Goal: Task Accomplishment & Management: Manage account settings

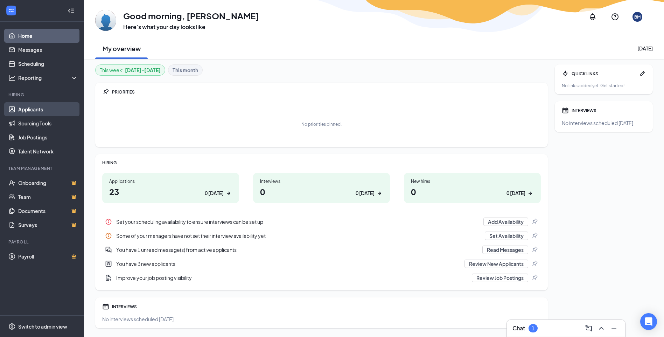
click at [42, 115] on link "Applicants" at bounding box center [48, 109] width 60 height 14
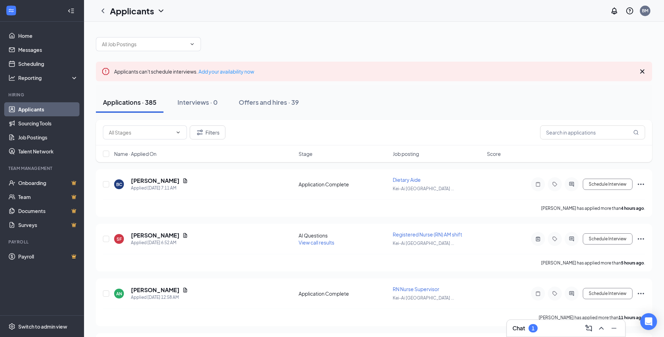
click at [547, 331] on div "Chat 1" at bounding box center [565, 327] width 107 height 11
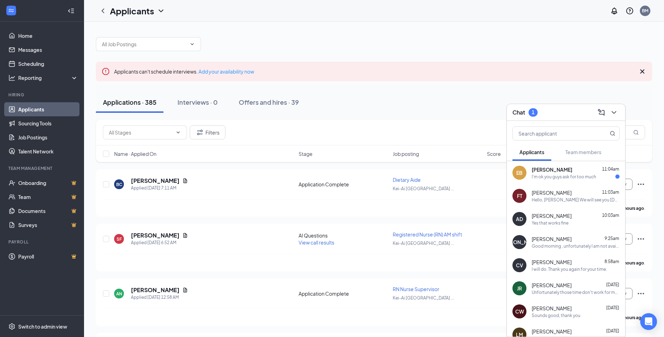
click at [562, 177] on div "I'm ok you guys ask for too much" at bounding box center [564, 177] width 64 height 6
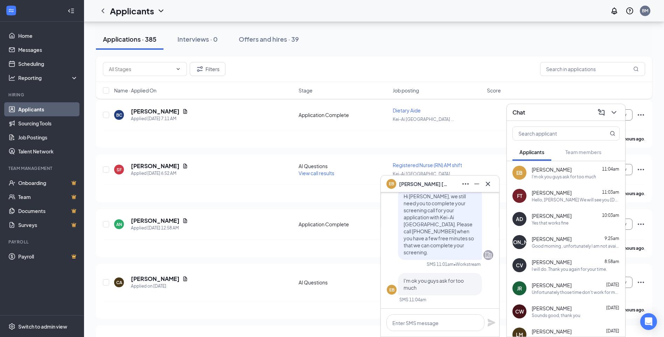
scroll to position [70, 0]
click at [486, 184] on icon "Cross" at bounding box center [488, 184] width 8 height 8
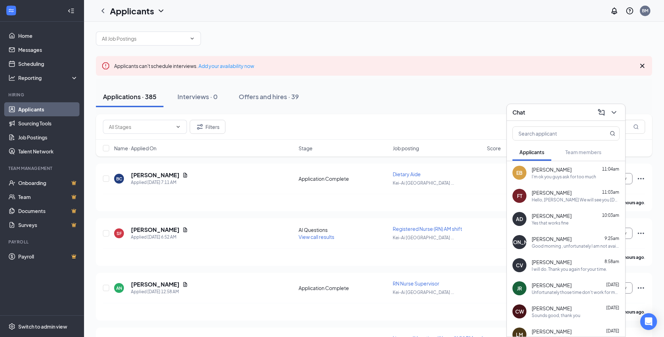
scroll to position [0, 0]
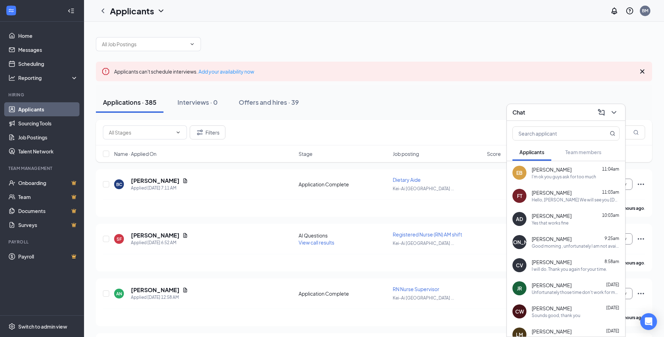
click at [74, 12] on icon "Collapse" at bounding box center [71, 10] width 7 height 7
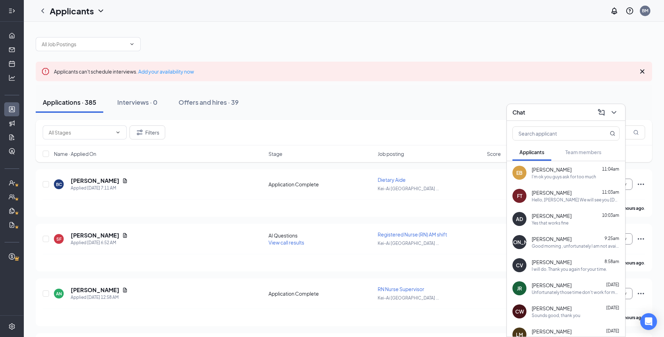
click at [13, 14] on icon "Expand" at bounding box center [11, 10] width 7 height 7
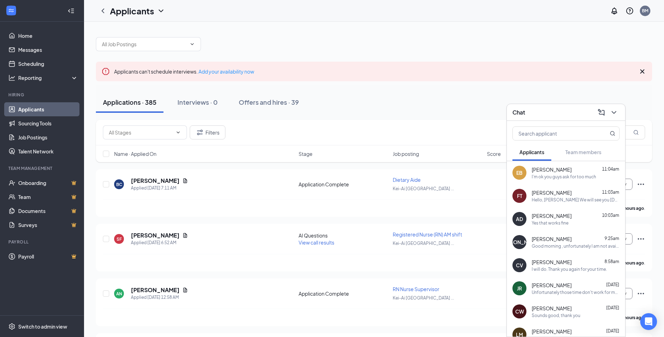
click at [13, 14] on icon "WorkstreamLogo" at bounding box center [11, 10] width 7 height 7
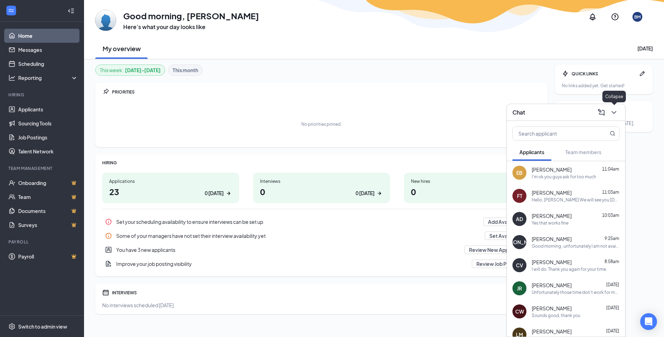
click at [619, 111] on button at bounding box center [613, 112] width 11 height 11
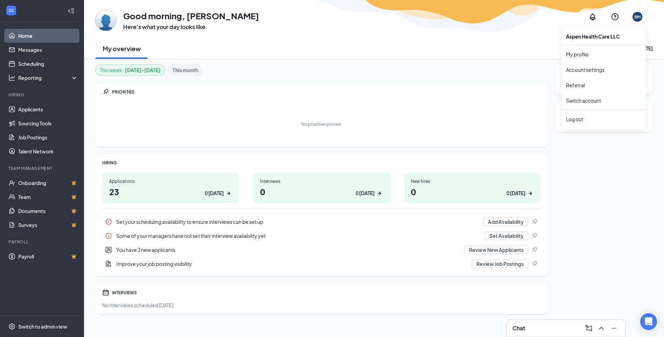
click at [637, 16] on div "BM" at bounding box center [637, 17] width 6 height 6
click at [585, 66] on link "Account settings" at bounding box center [604, 69] width 76 height 7
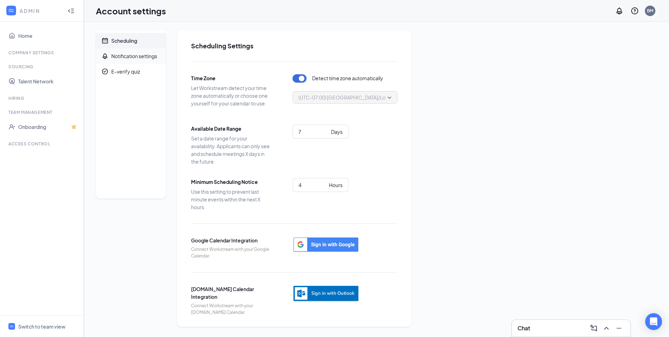
click at [129, 57] on div "Notification settings" at bounding box center [134, 55] width 46 height 7
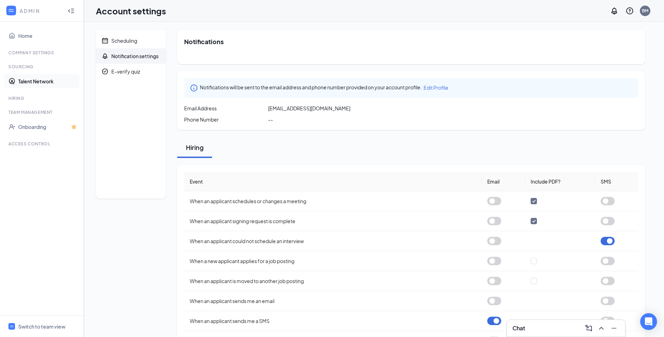
click at [35, 82] on link "Talent Network" at bounding box center [48, 81] width 60 height 14
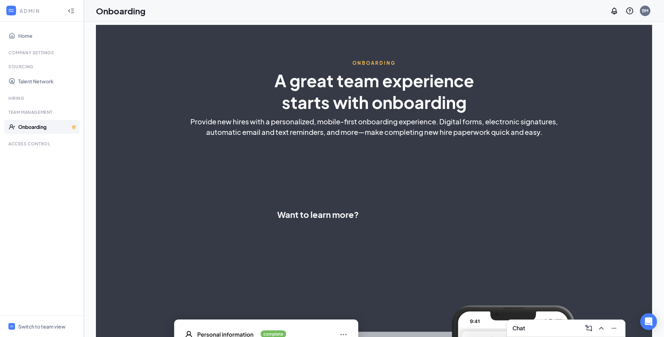
select select "US"
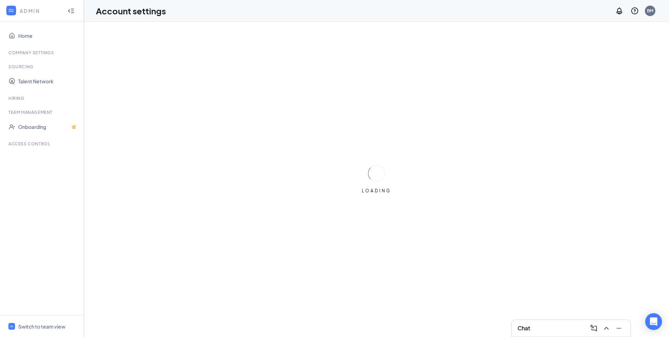
click at [541, 327] on div "Chat" at bounding box center [571, 327] width 107 height 11
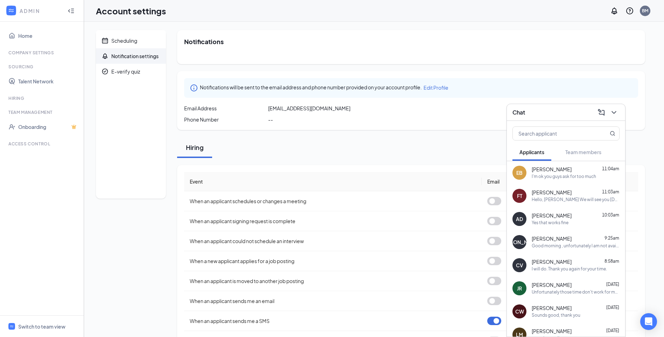
click at [567, 215] on span "[PERSON_NAME]" at bounding box center [552, 215] width 40 height 7
